Goal: Information Seeking & Learning: Find specific fact

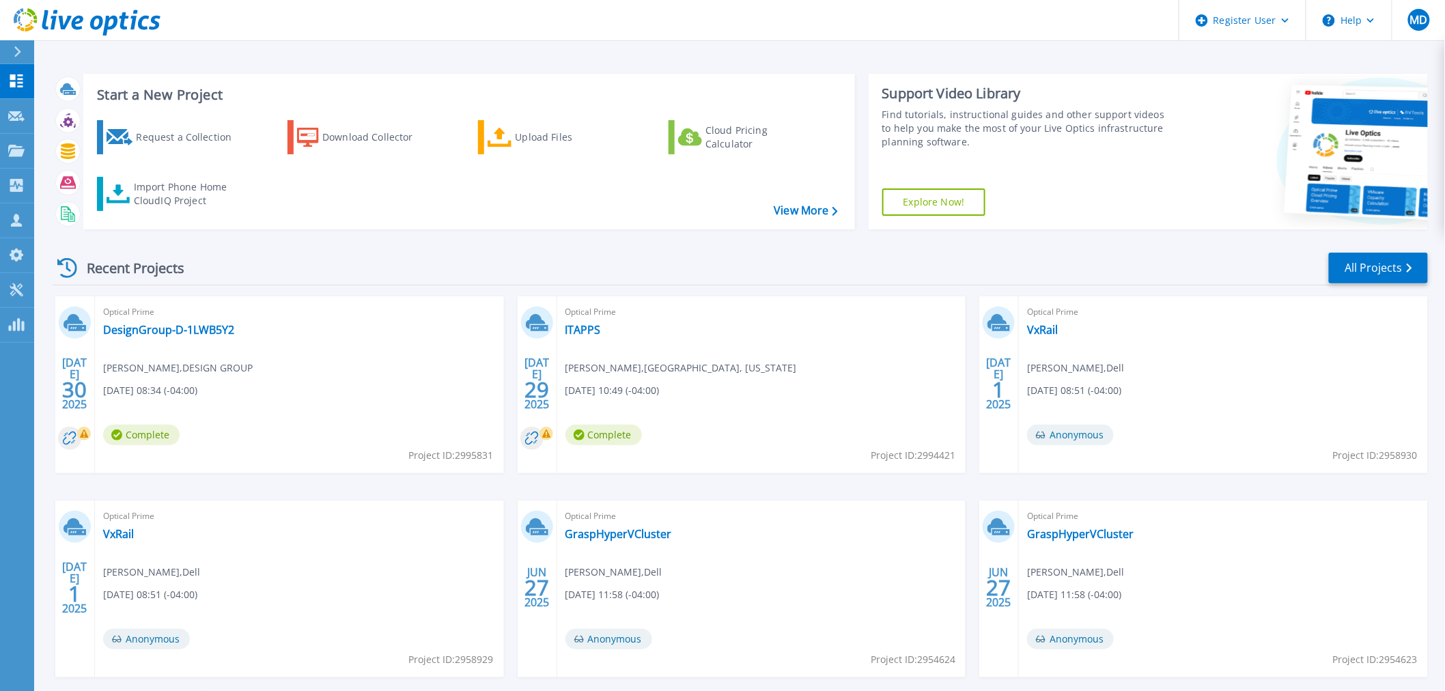
scroll to position [448, 0]
click at [32, 161] on link "Projects Projects" at bounding box center [17, 151] width 34 height 35
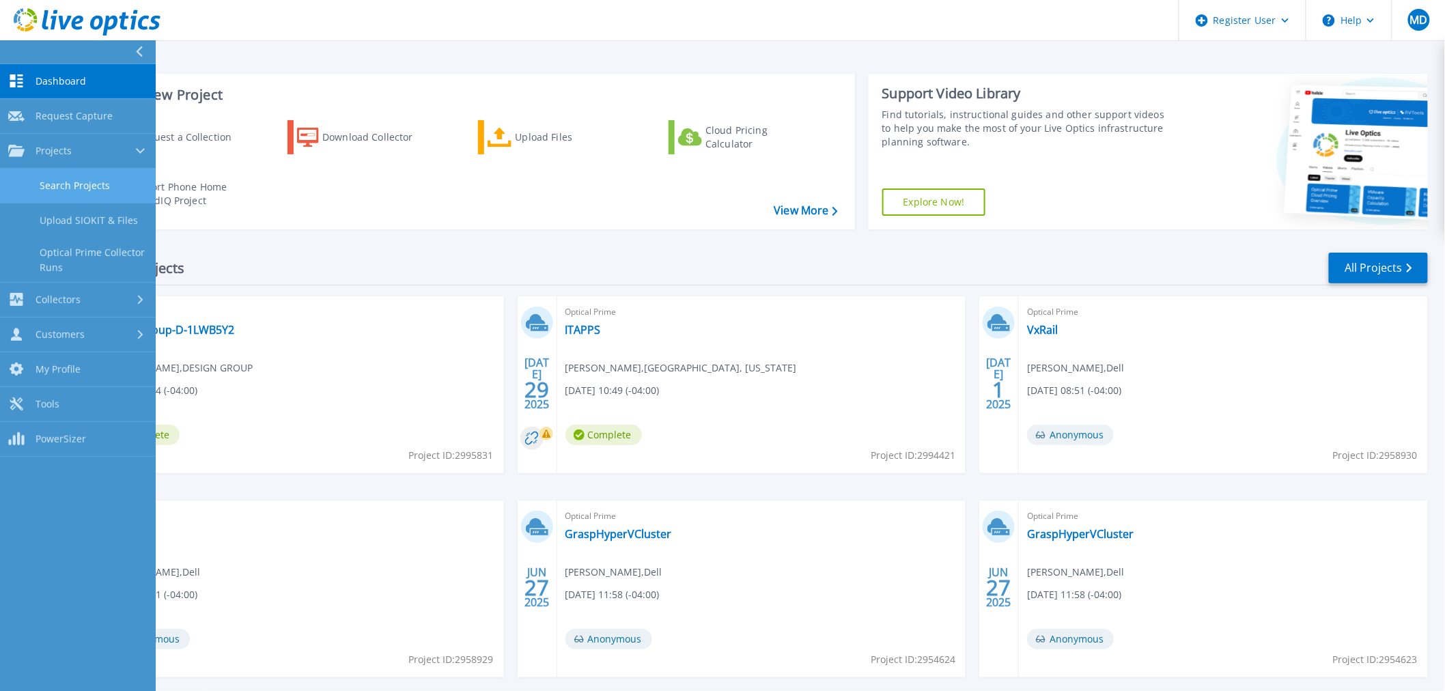
click at [92, 184] on link "Search Projects" at bounding box center [78, 186] width 156 height 35
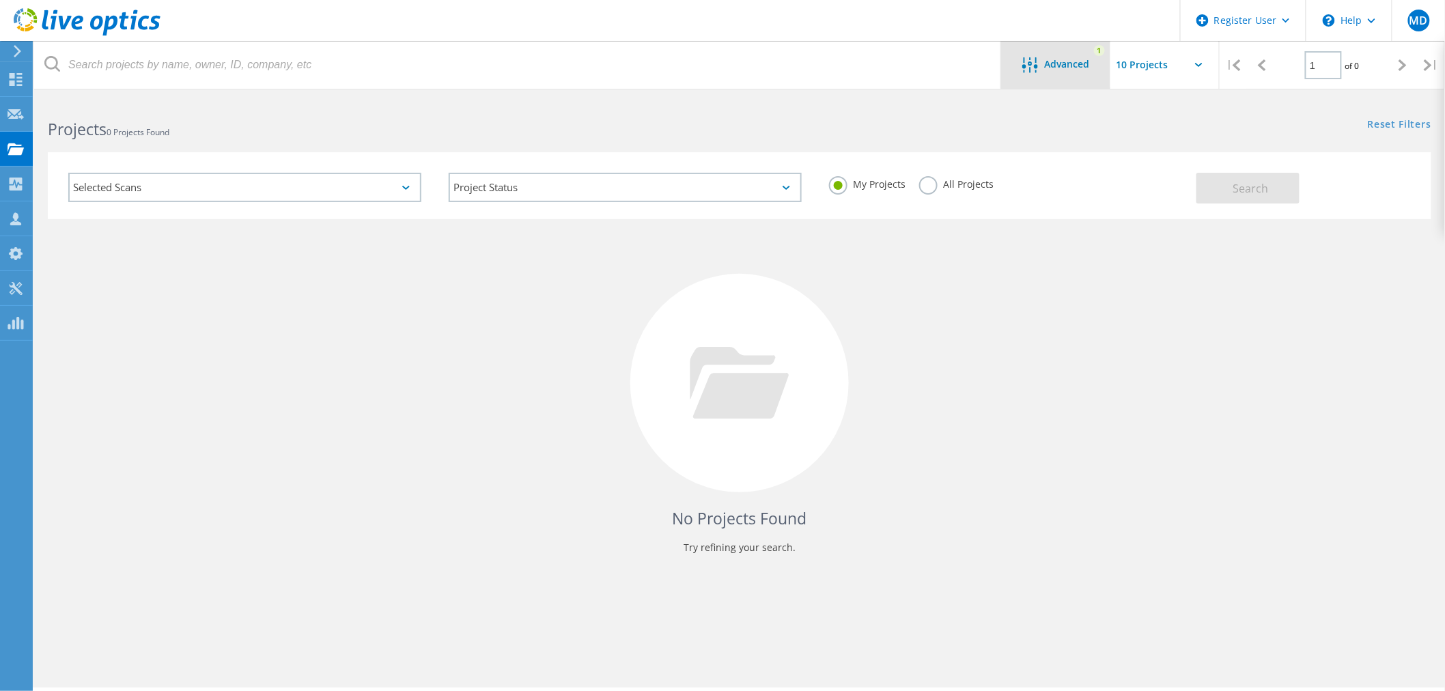
scroll to position [447, 0]
click at [1093, 57] on div "Advanced" at bounding box center [1055, 65] width 109 height 17
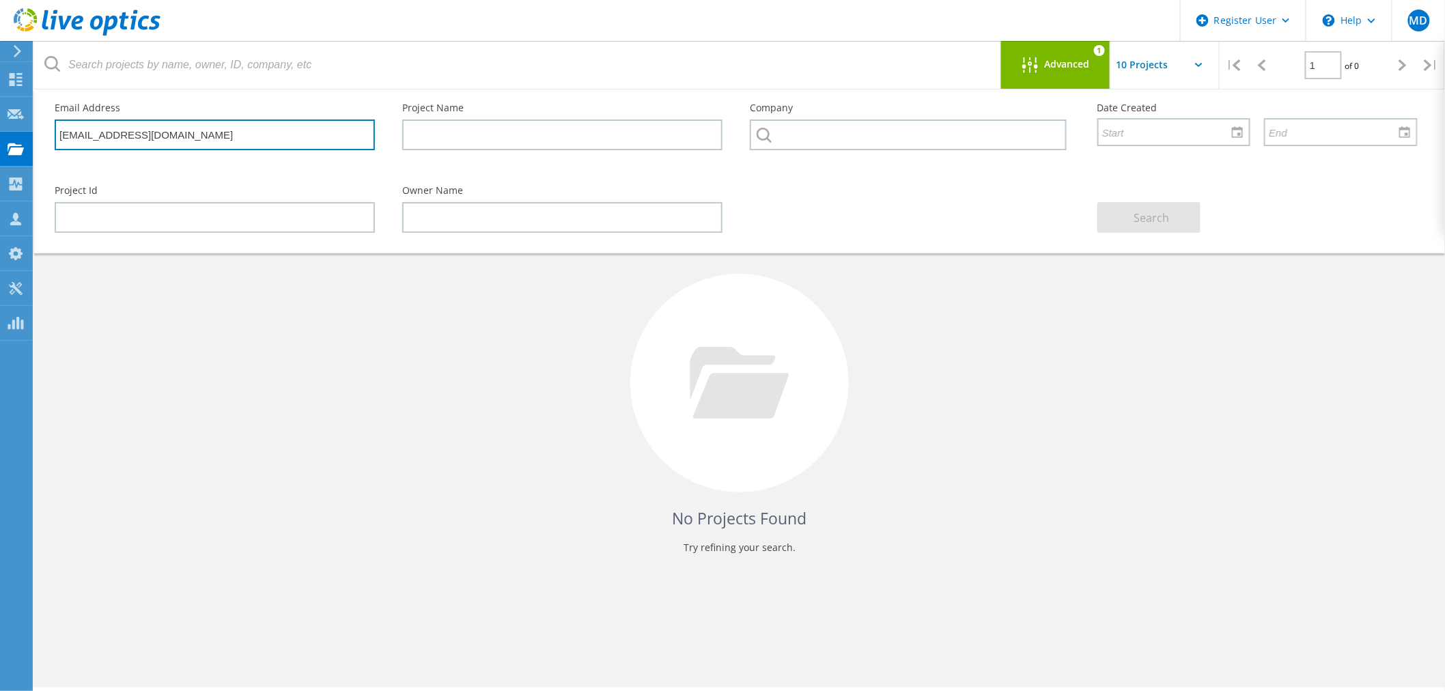
type textarea "m"
drag, startPoint x: 299, startPoint y: 131, endPoint x: 51, endPoint y: 132, distance: 247.9
click at [51, 132] on div "Email Address bmaiers@tectaamerica.com" at bounding box center [215, 126] width 348 height 74
paste input "aarguijo@crateandbarrel"
type input "[EMAIL_ADDRESS][DOMAIN_NAME]"
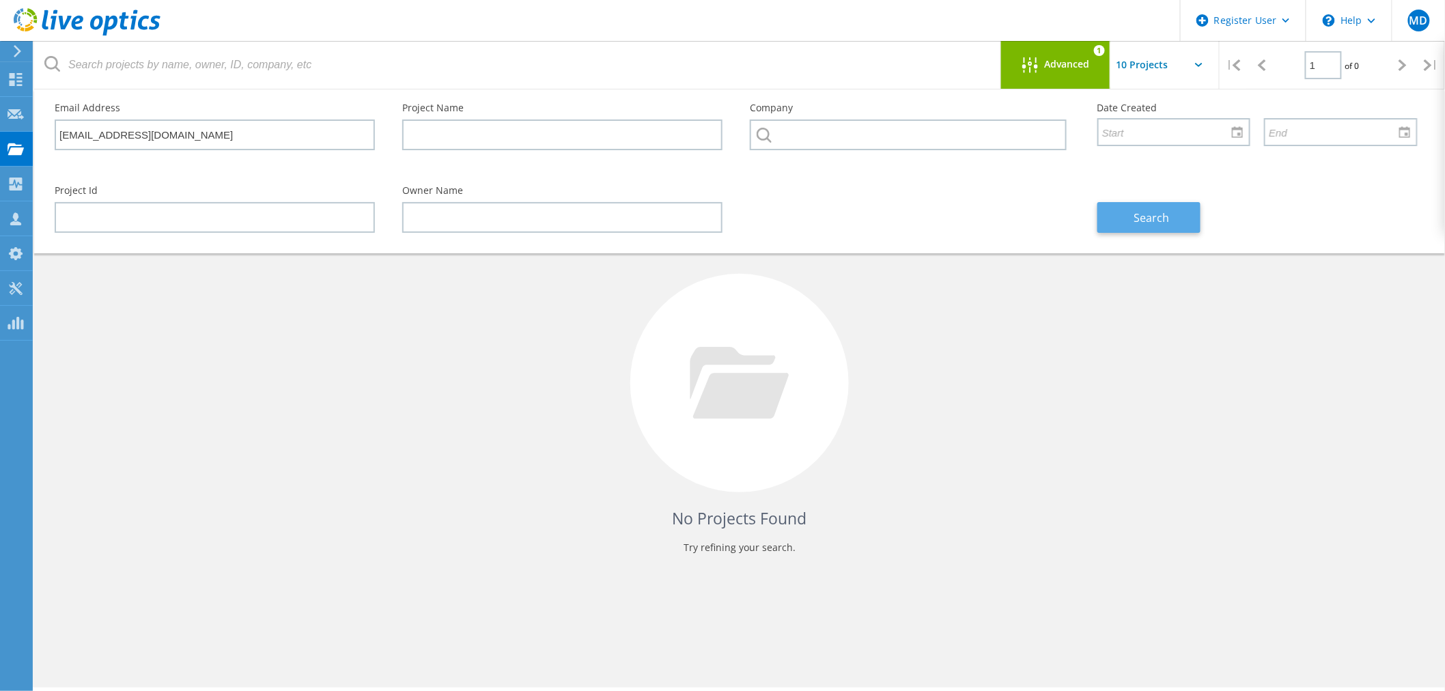
click at [1176, 212] on button "Search" at bounding box center [1149, 217] width 103 height 31
click at [1075, 78] on div "Advanced 1" at bounding box center [1055, 65] width 109 height 48
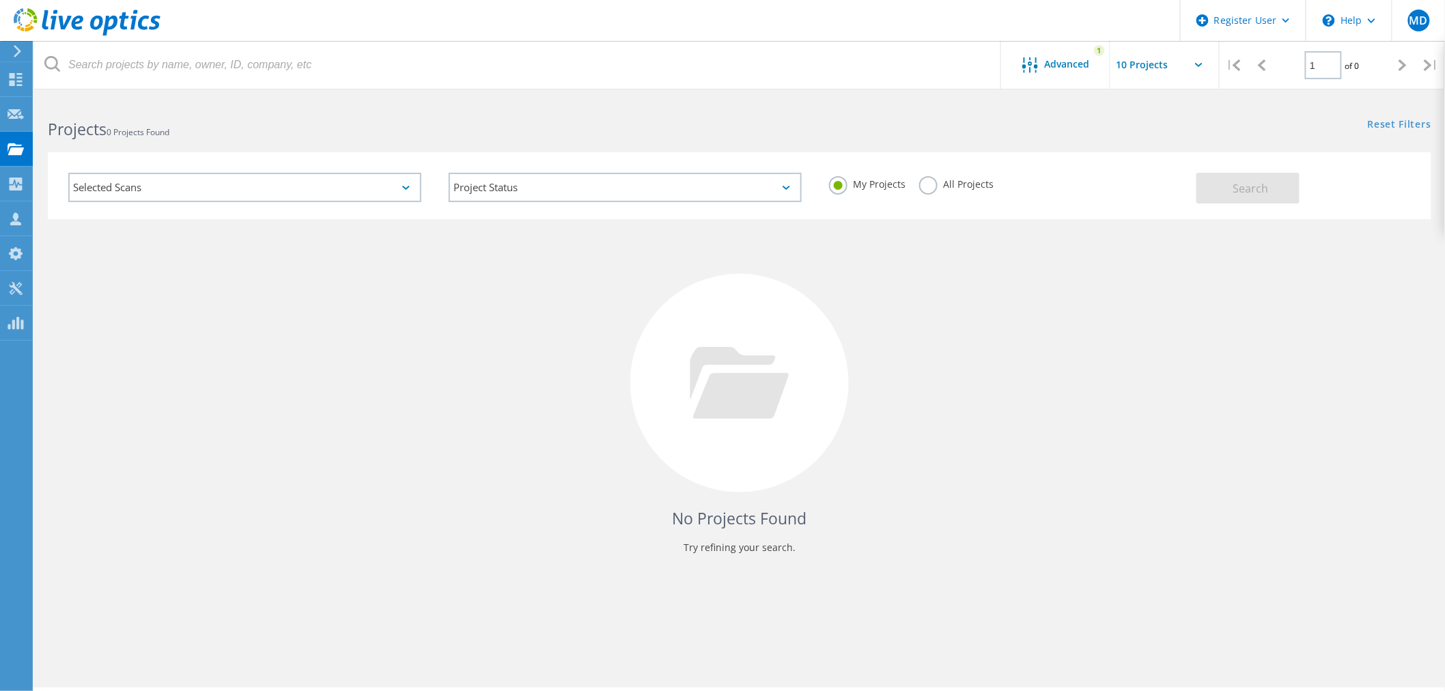
click at [945, 187] on label "All Projects" at bounding box center [956, 182] width 74 height 13
click at [0, 0] on input "All Projects" at bounding box center [0, 0] width 0 height 0
click at [1203, 183] on button "Search" at bounding box center [1248, 188] width 103 height 31
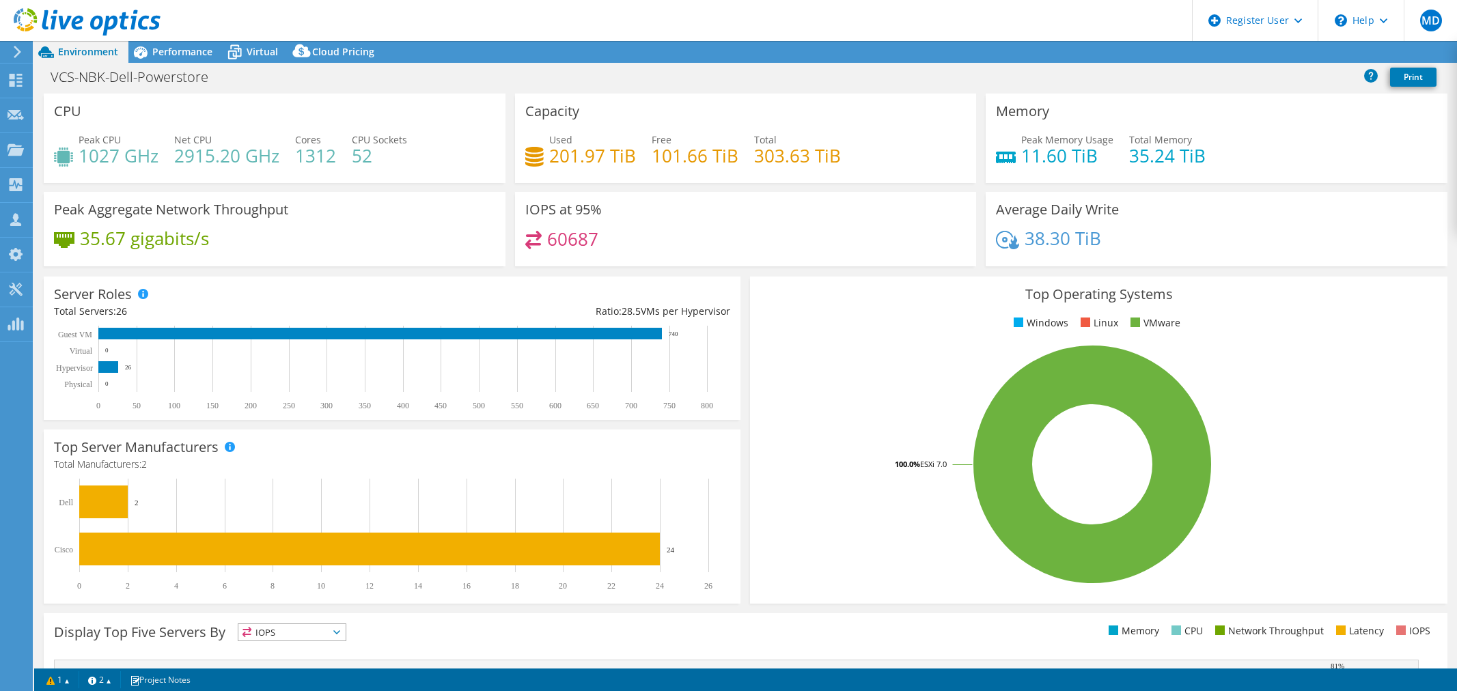
select select "USD"
click at [223, 46] on icon at bounding box center [235, 52] width 24 height 24
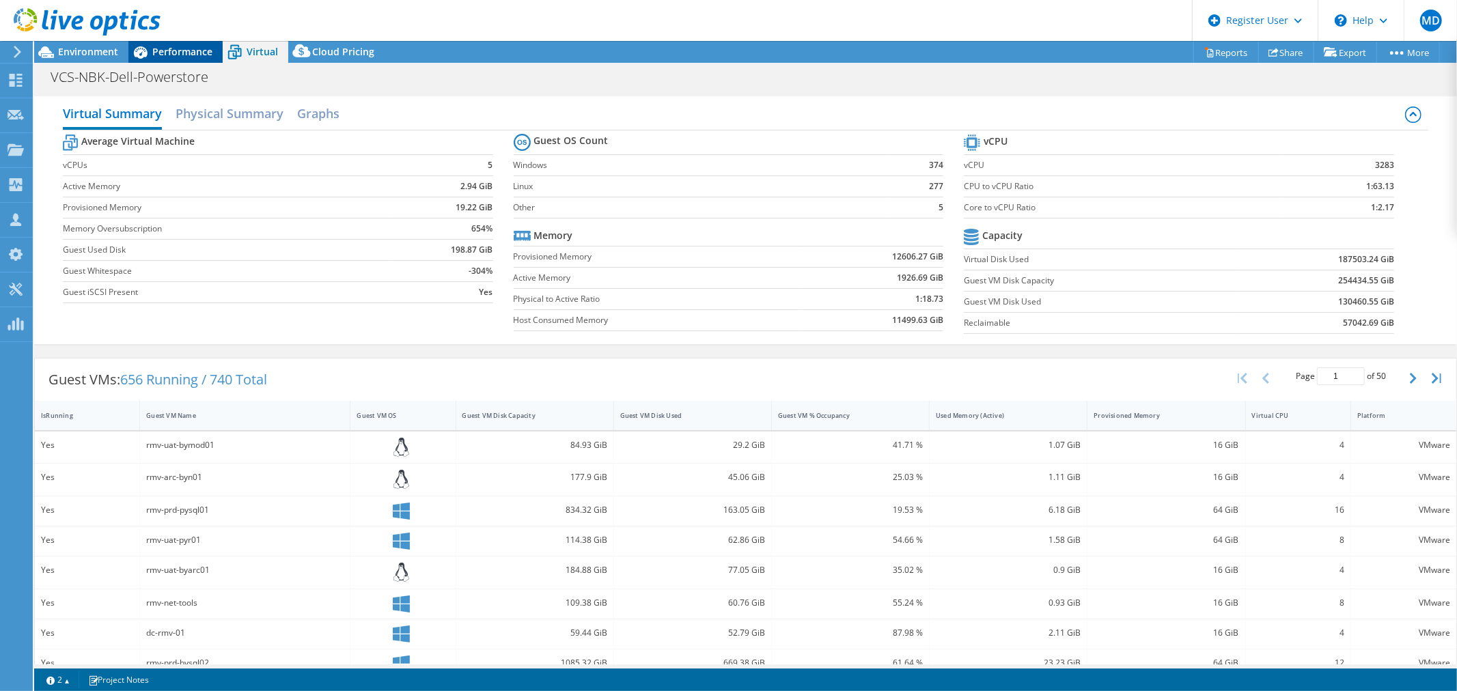
click at [193, 46] on span "Performance" at bounding box center [182, 51] width 60 height 13
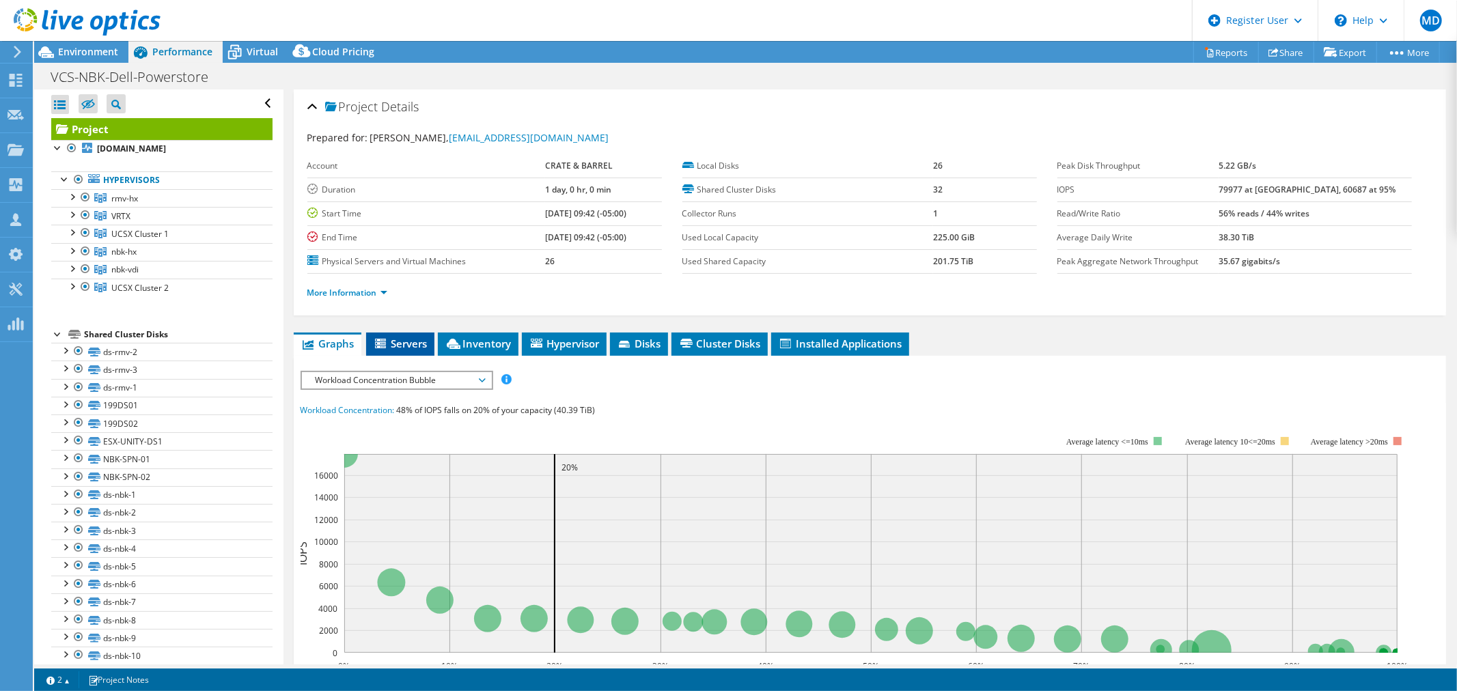
click at [426, 339] on span "Servers" at bounding box center [400, 344] width 55 height 14
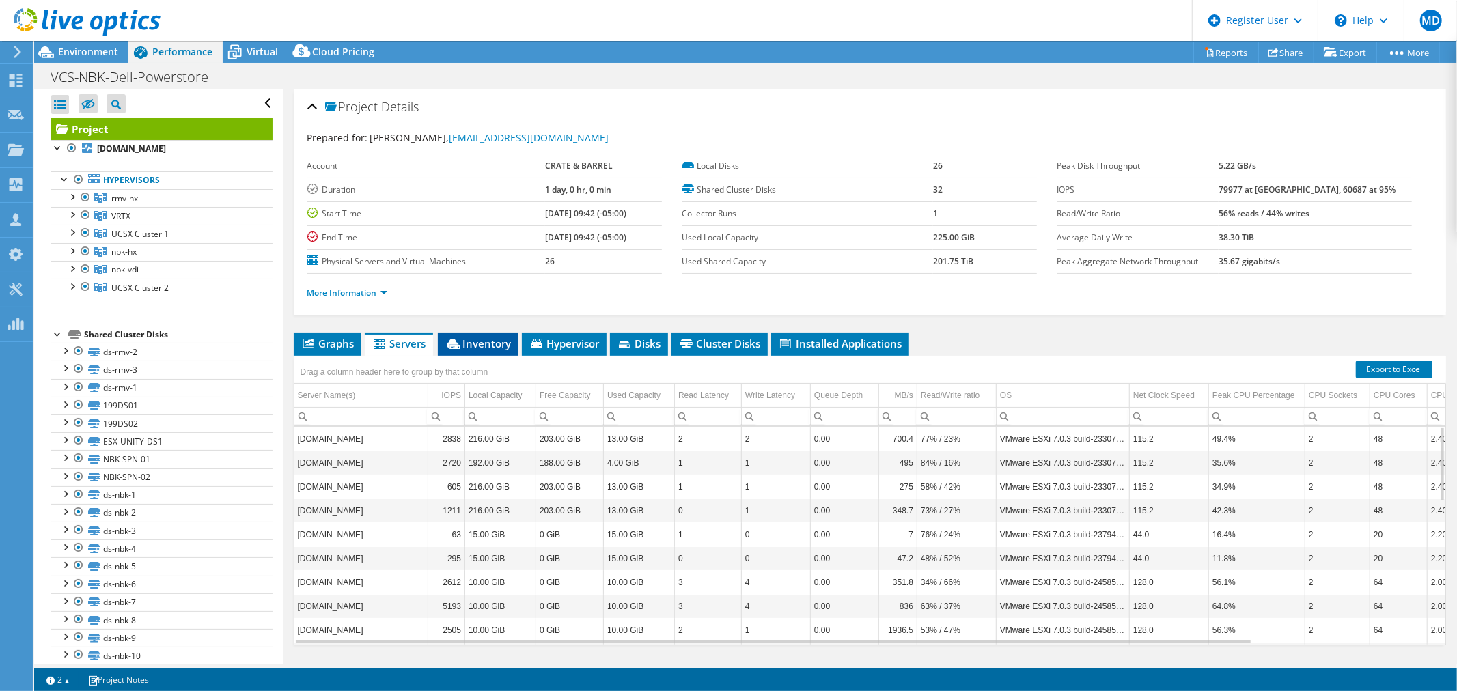
click at [507, 348] on span "Inventory" at bounding box center [478, 344] width 67 height 14
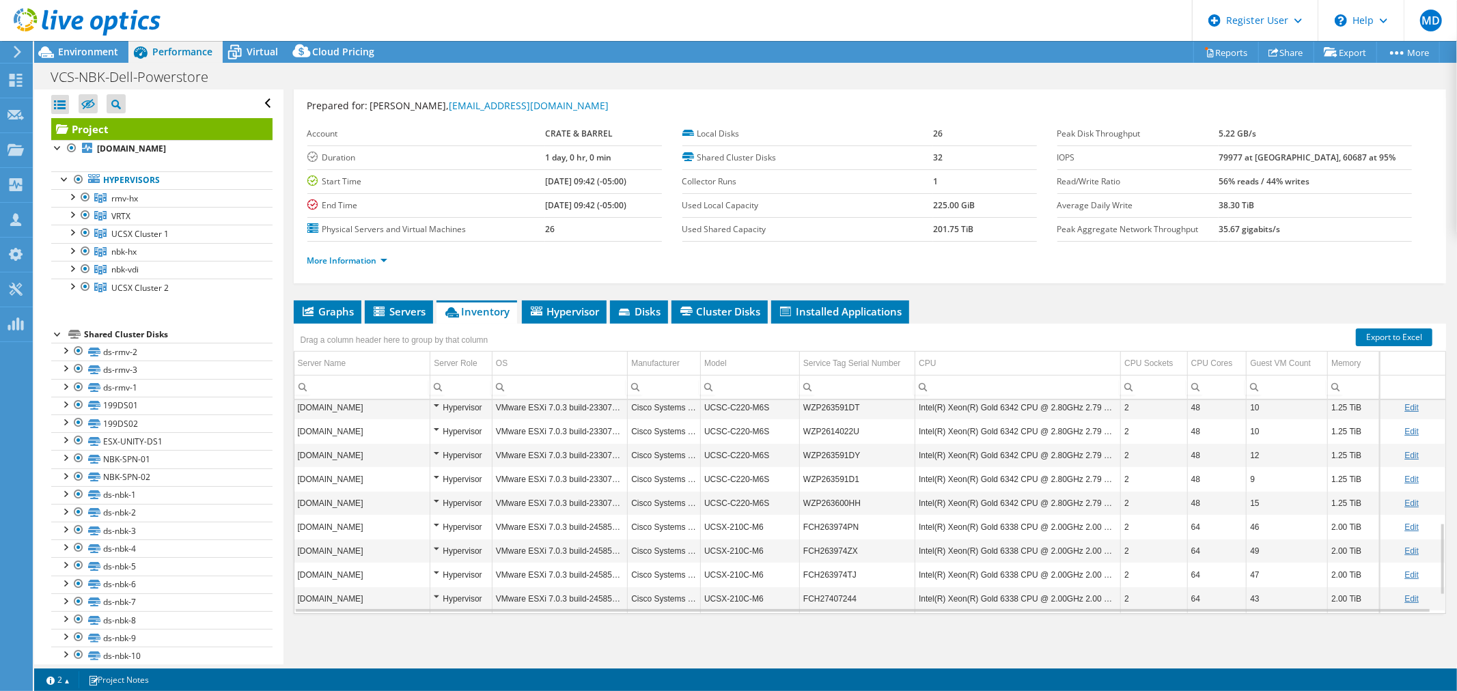
scroll to position [417, 0]
drag, startPoint x: 740, startPoint y: 447, endPoint x: 702, endPoint y: 447, distance: 38.2
type textarea "UCSC-C22"
click at [702, 447] on td "UCSC-C220-M6S" at bounding box center [750, 452] width 99 height 24
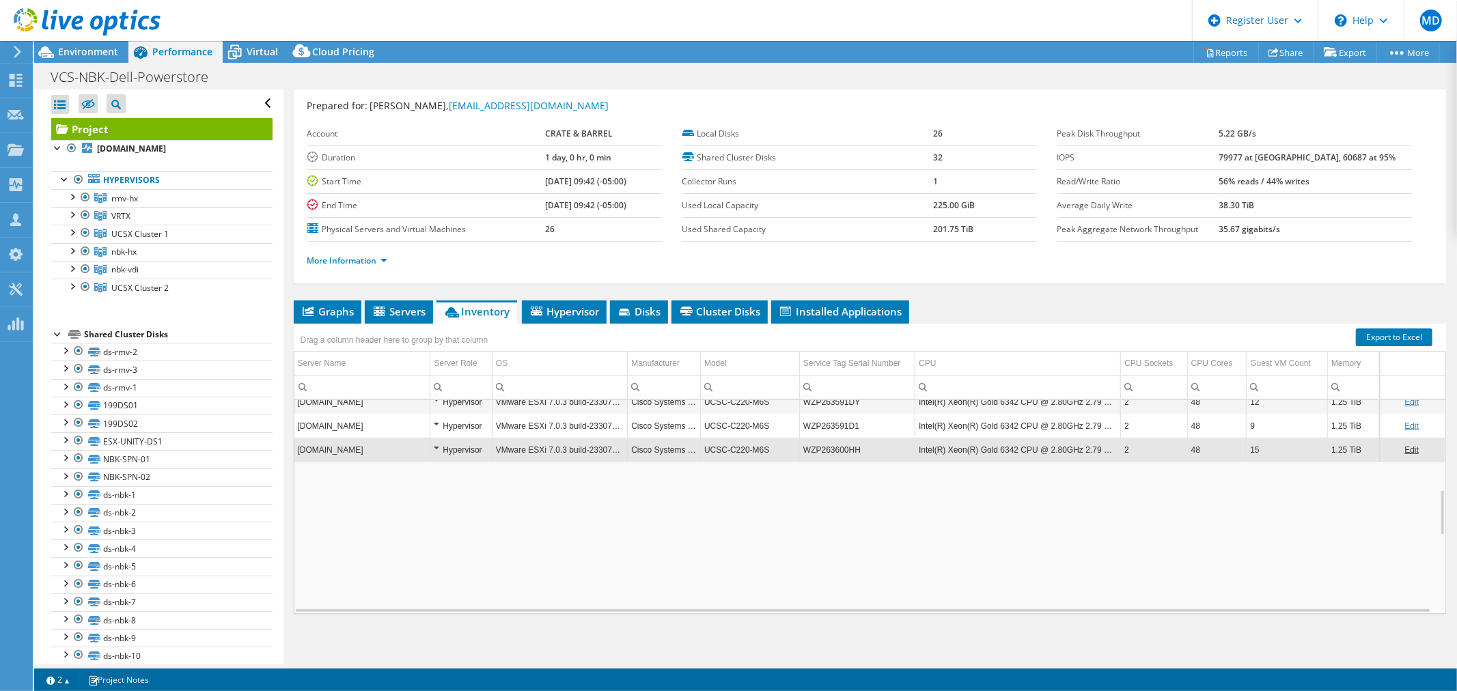
click at [752, 446] on td "UCSC-C220-M6S" at bounding box center [750, 450] width 99 height 24
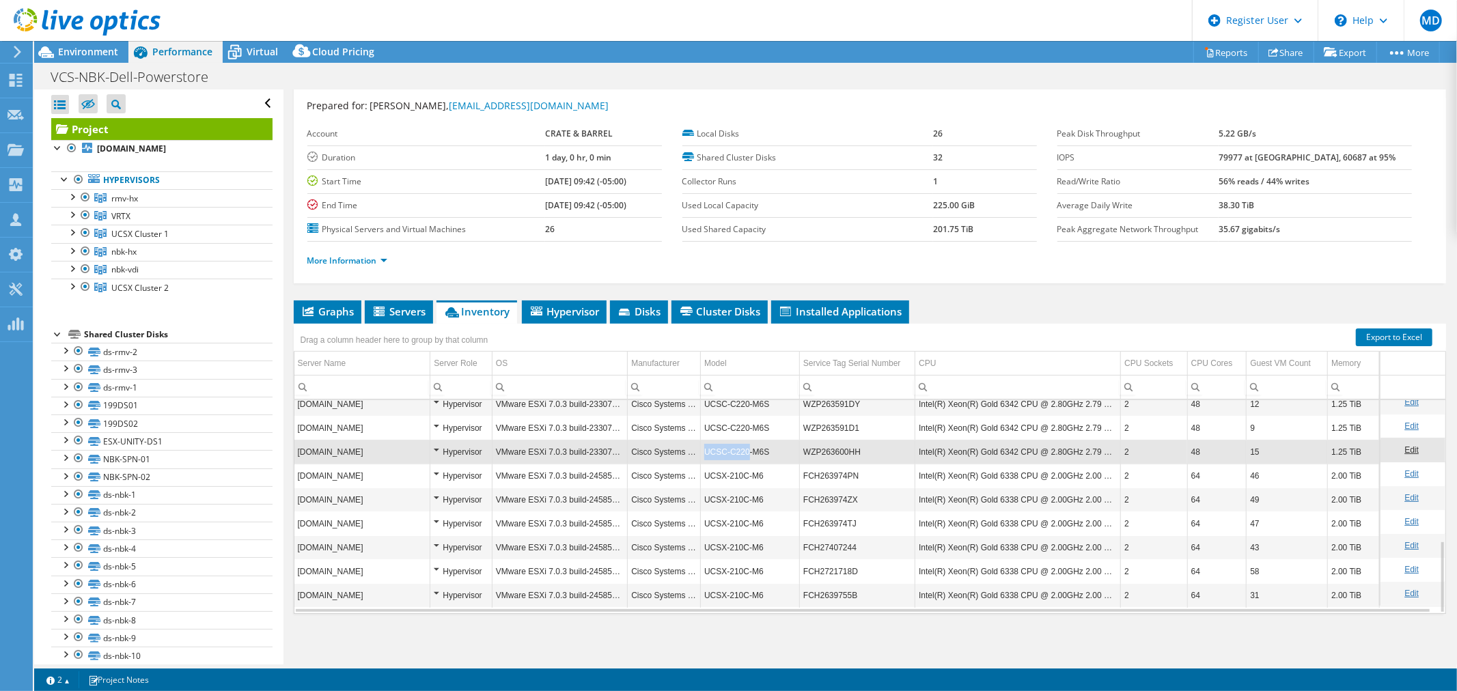
drag, startPoint x: 742, startPoint y: 447, endPoint x: 701, endPoint y: 448, distance: 41.0
click at [701, 448] on td "UCSC-C220-M6S" at bounding box center [750, 452] width 99 height 24
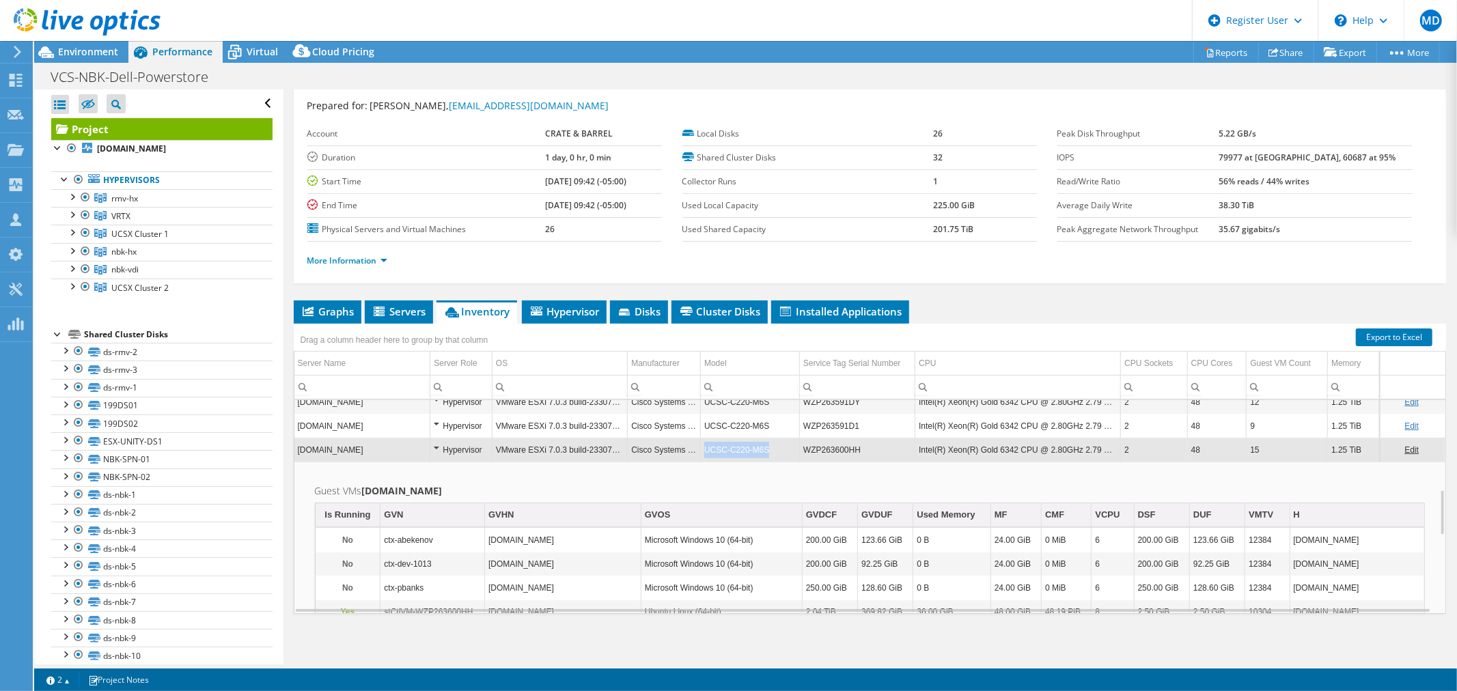
drag, startPoint x: 701, startPoint y: 449, endPoint x: 775, endPoint y: 456, distance: 74.8
click at [775, 456] on td "UCSC-C220-M6S" at bounding box center [750, 450] width 99 height 24
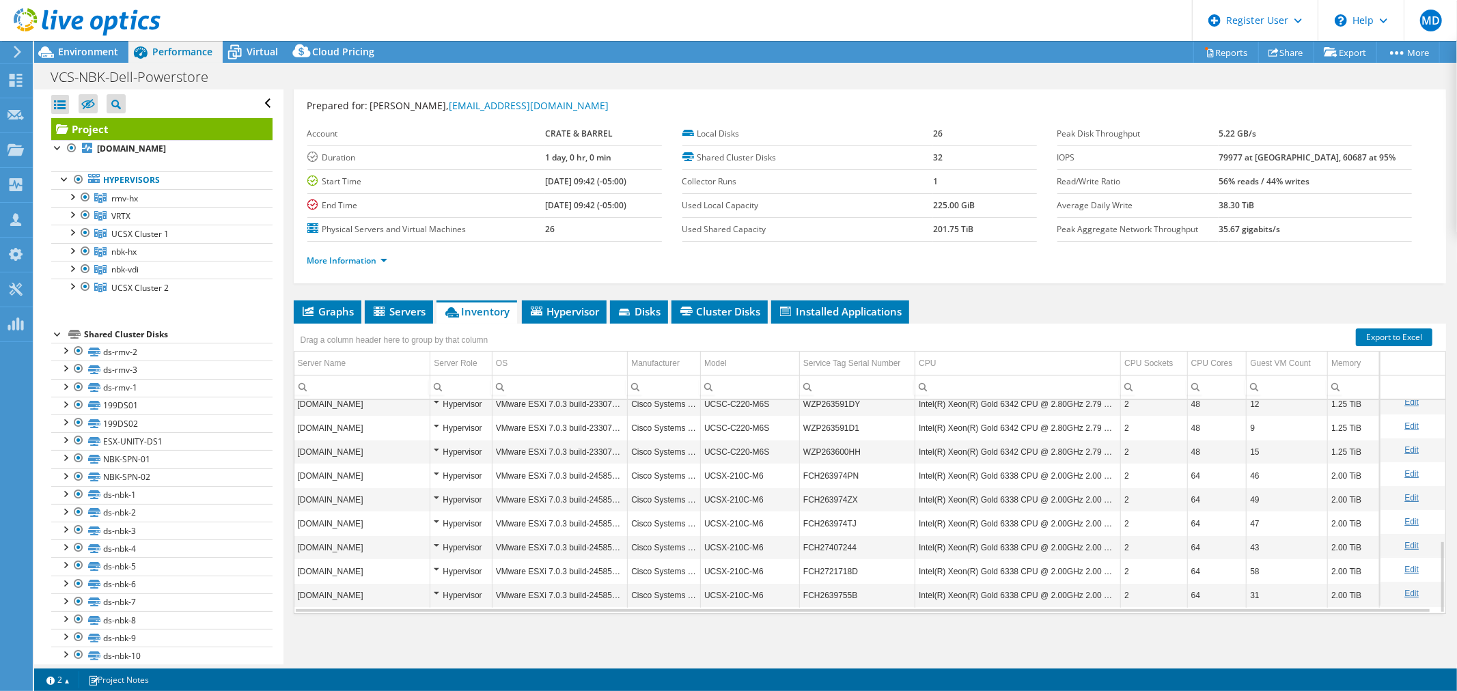
copy td "UCSC-C220-M6S"
drag, startPoint x: 766, startPoint y: 449, endPoint x: 703, endPoint y: 449, distance: 62.8
click at [703, 449] on td "UCSC-C220-M6S" at bounding box center [750, 452] width 99 height 24
